Goal: Information Seeking & Learning: Learn about a topic

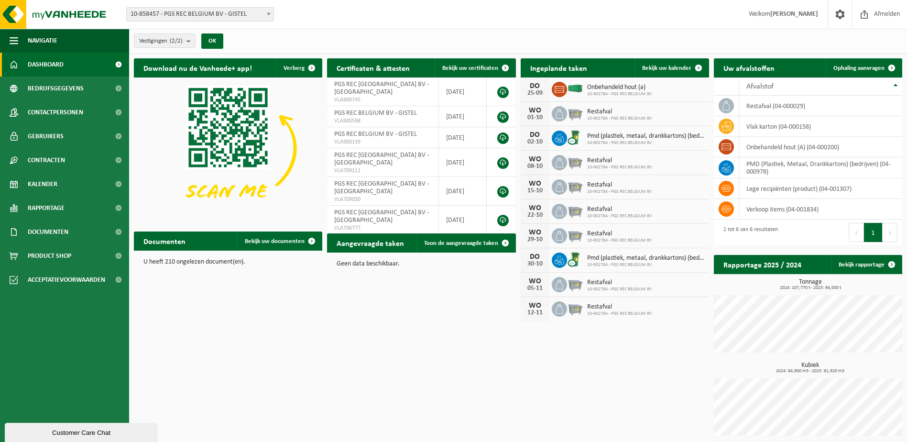
click at [264, 12] on span "10-858457 - PGS REC BELGIUM BV - GISTEL" at bounding box center [200, 14] width 147 height 13
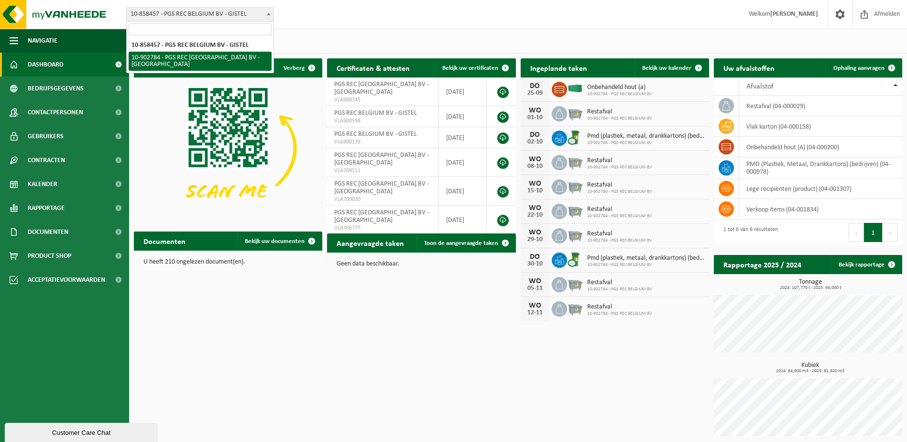
select select "120984"
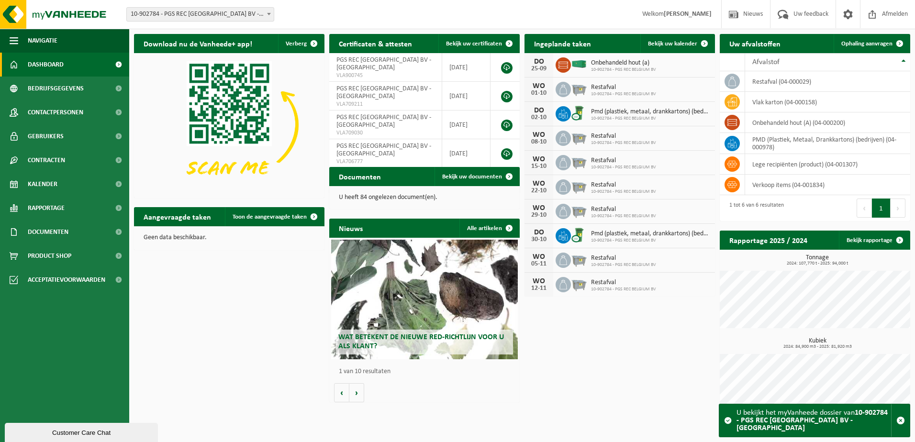
click at [423, 341] on span "Wat betekent de nieuwe RED-richtlijn voor u als klant?" at bounding box center [420, 341] width 165 height 17
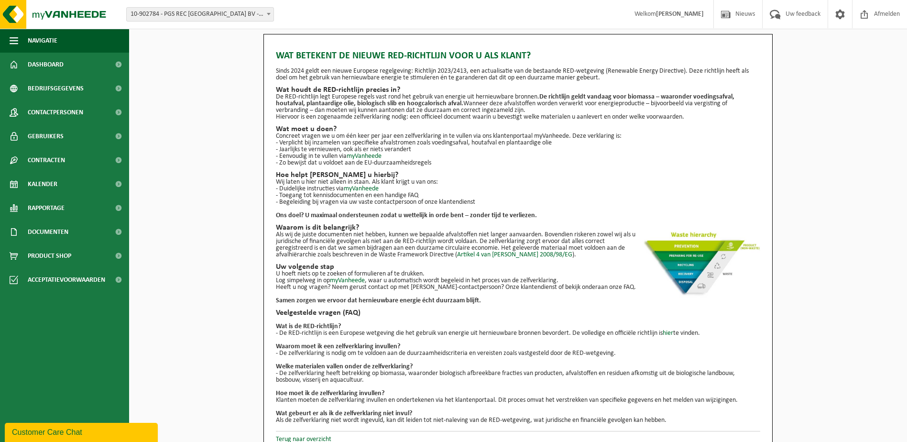
scroll to position [11, 0]
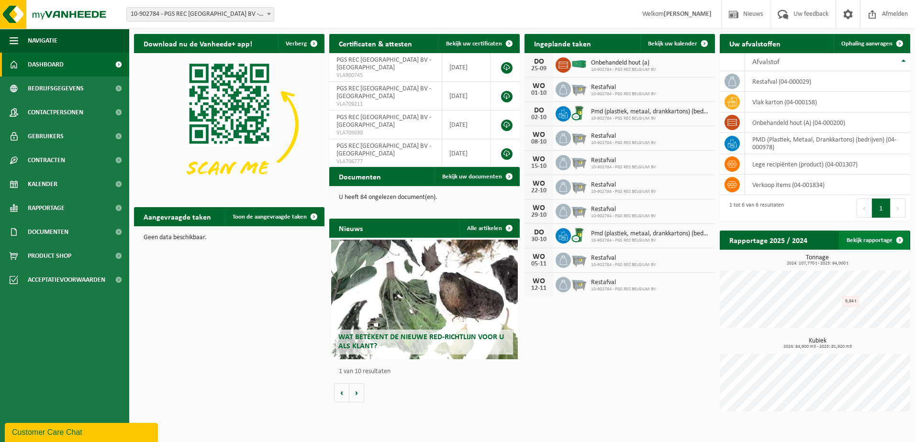
click at [889, 237] on link "Bekijk rapportage" at bounding box center [873, 240] width 70 height 19
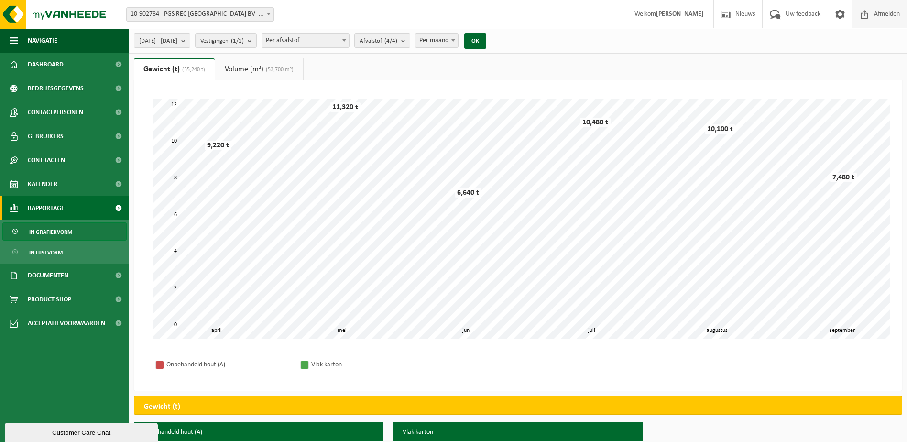
click at [879, 11] on span "Afmelden" at bounding box center [887, 14] width 31 height 28
